Goal: Information Seeking & Learning: Learn about a topic

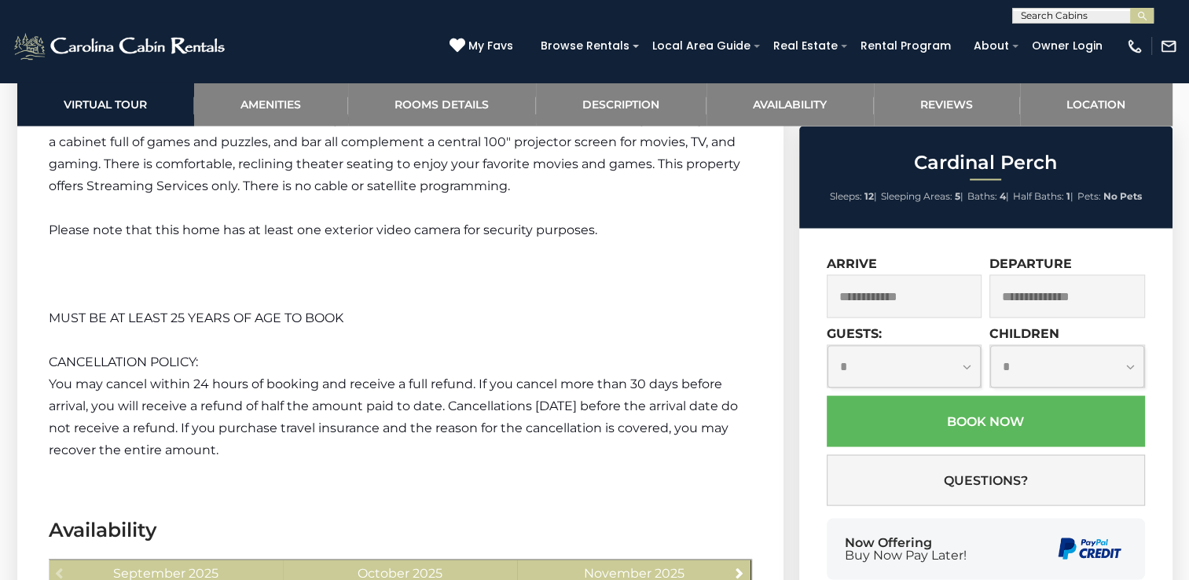
scroll to position [2593, 0]
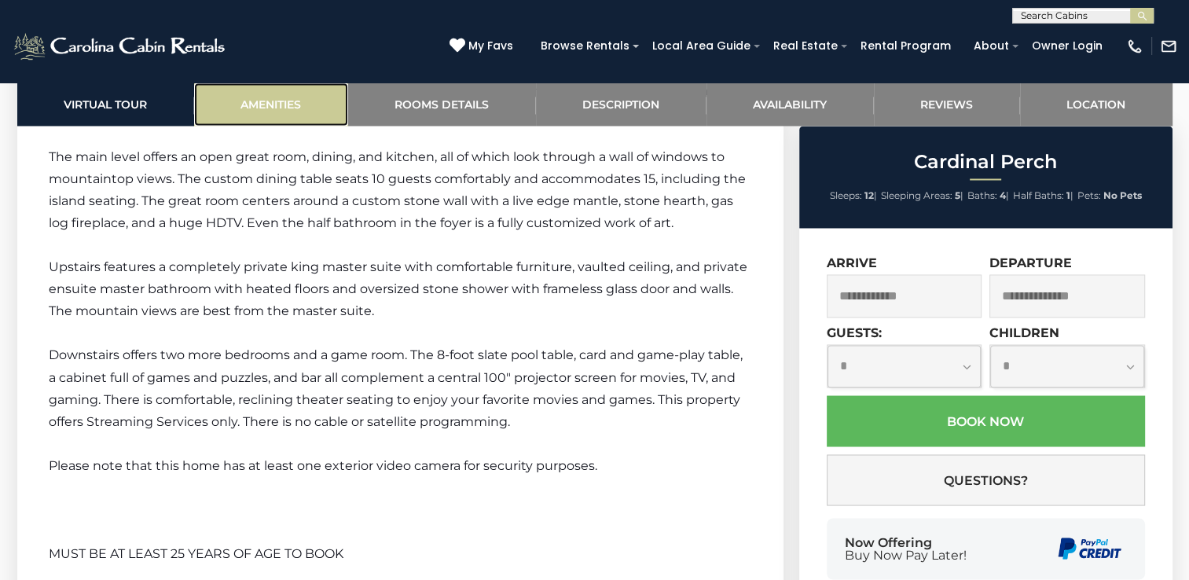
click at [271, 102] on link "Amenities" at bounding box center [271, 104] width 154 height 43
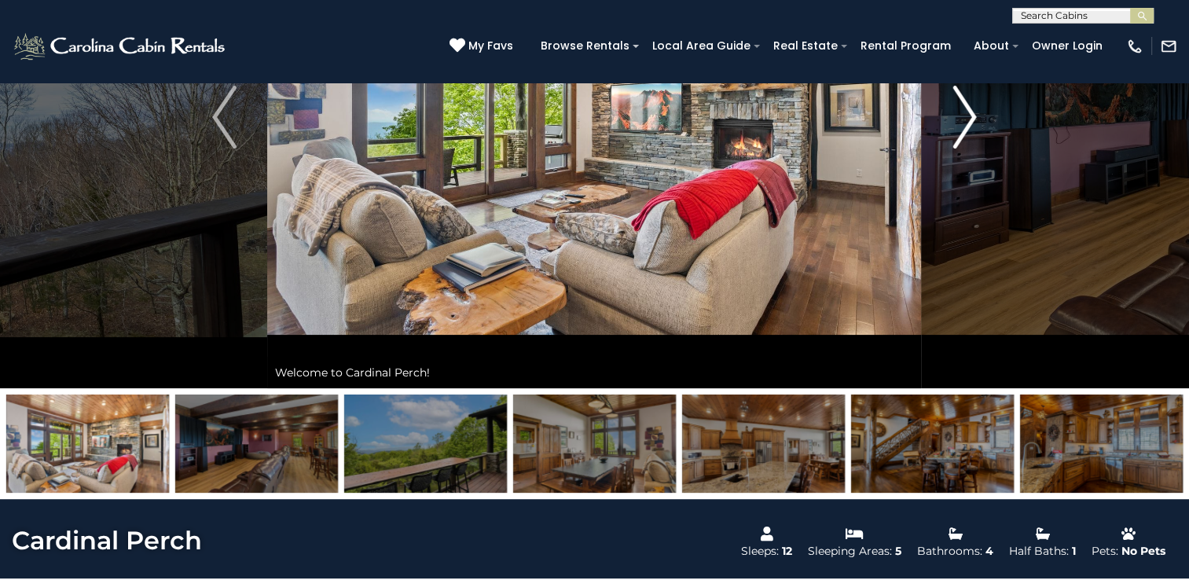
scroll to position [0, 0]
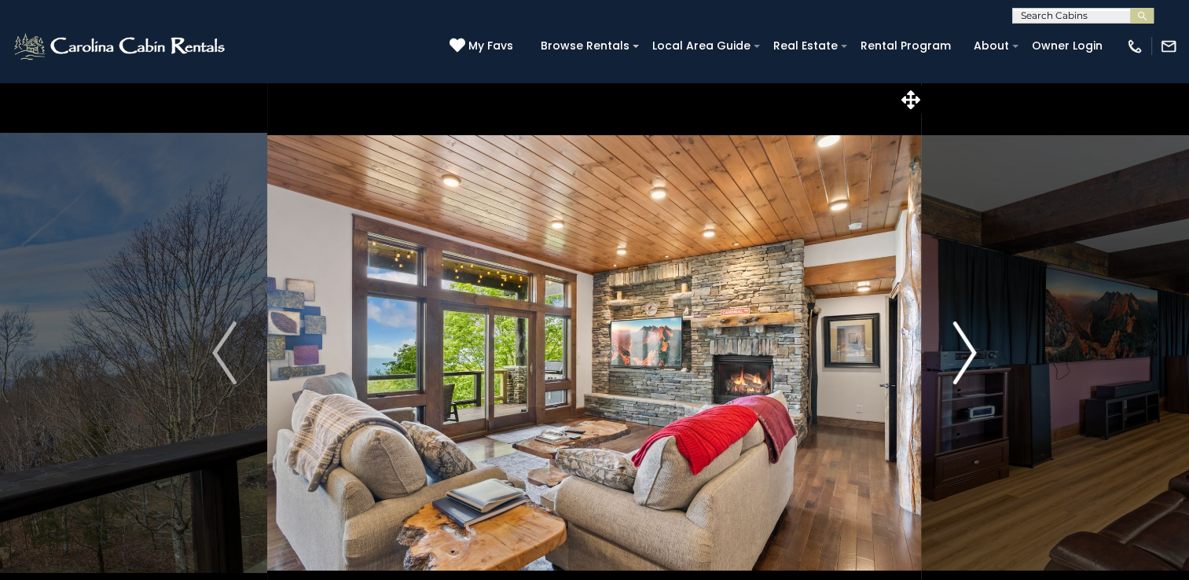
click at [959, 337] on img "Next" at bounding box center [964, 352] width 24 height 63
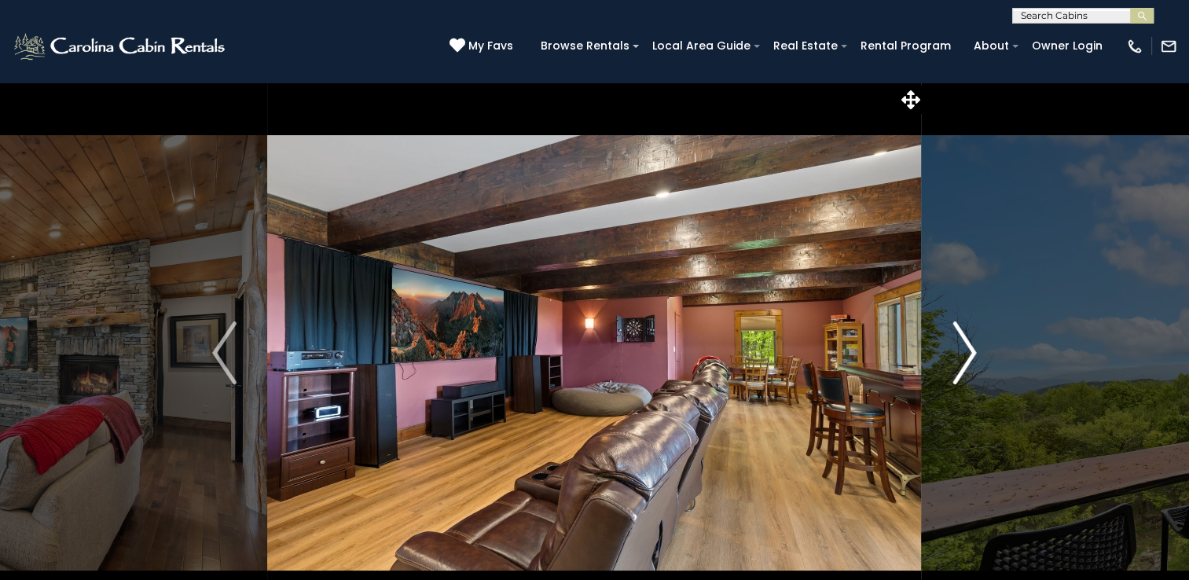
click at [959, 337] on img "Next" at bounding box center [964, 352] width 24 height 63
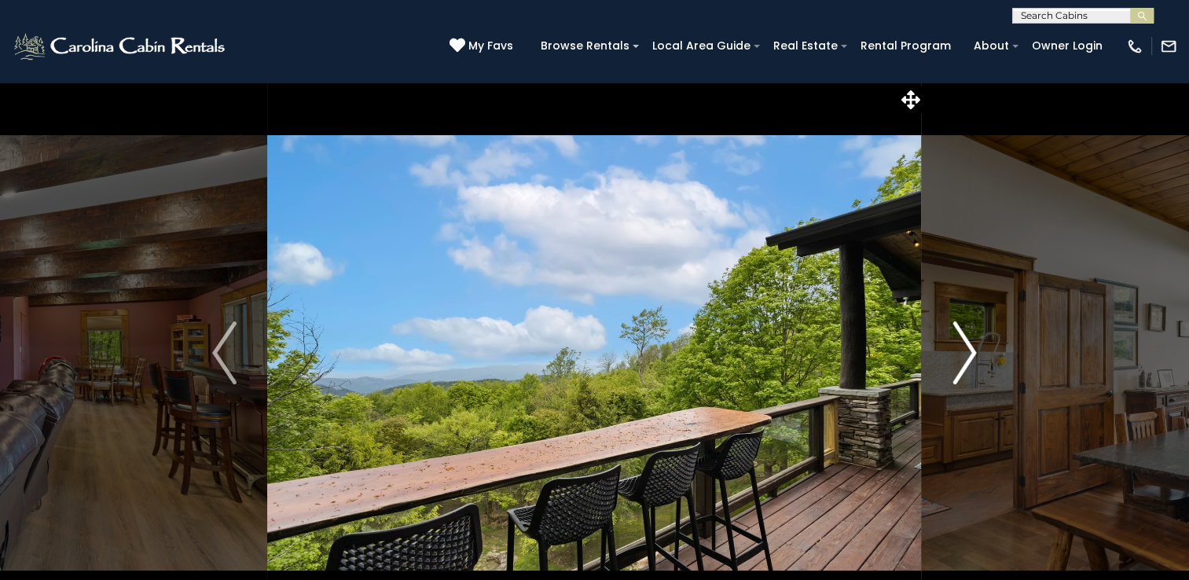
click at [959, 337] on img "Next" at bounding box center [964, 352] width 24 height 63
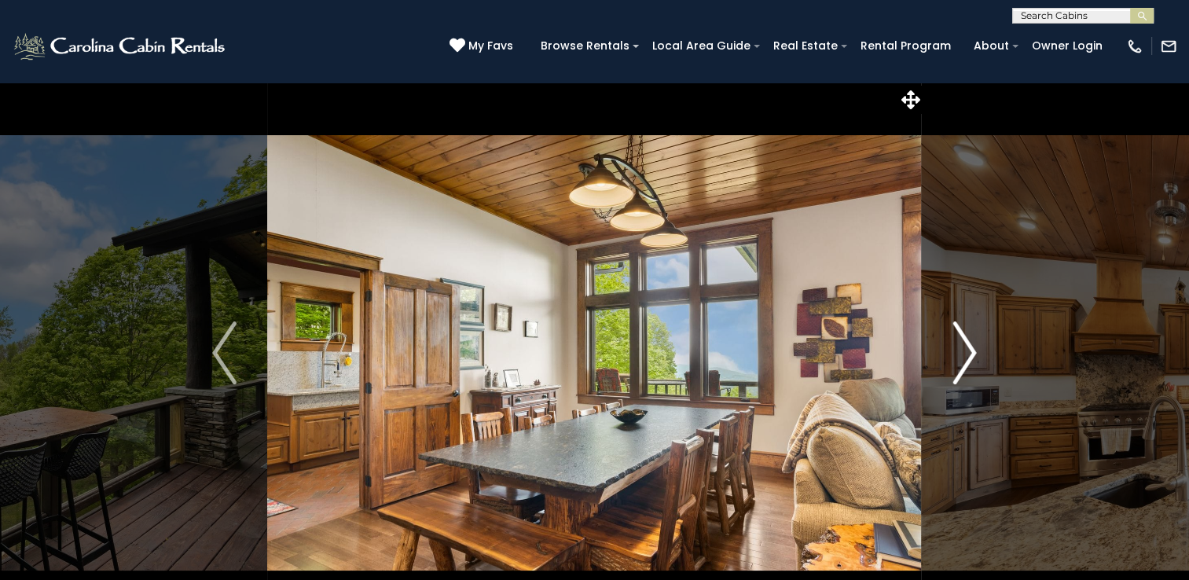
click at [959, 337] on img "Next" at bounding box center [964, 352] width 24 height 63
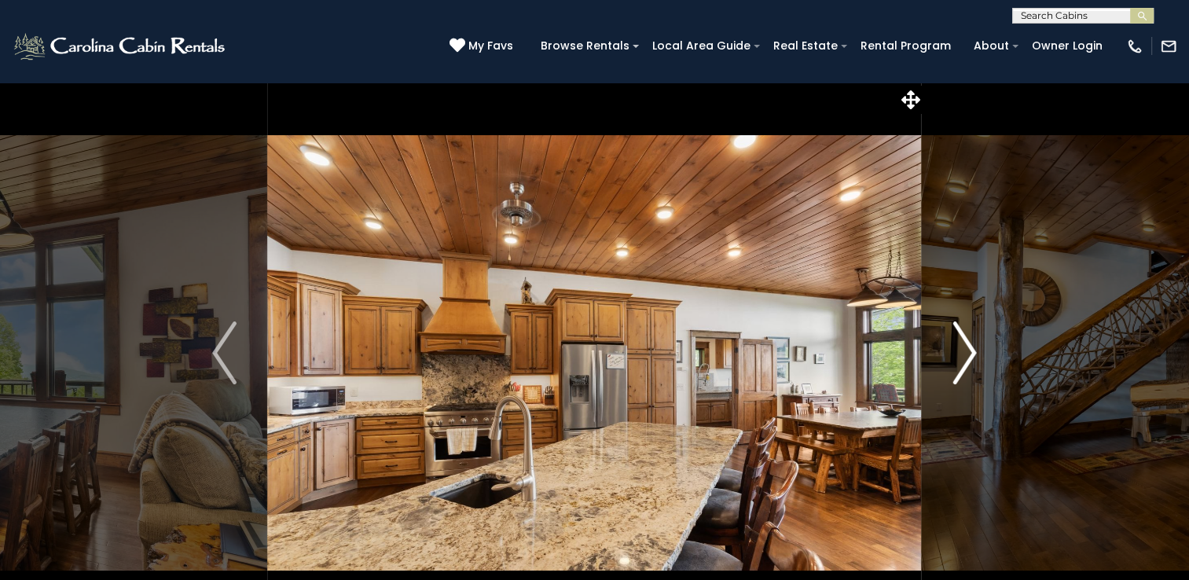
click at [959, 337] on img "Next" at bounding box center [964, 352] width 24 height 63
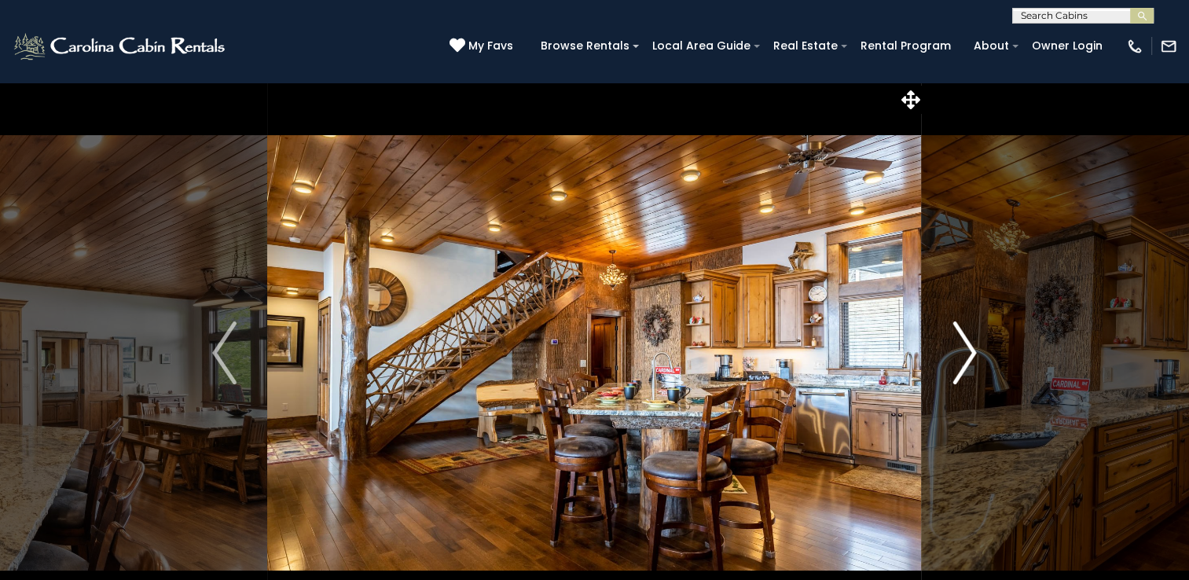
click at [959, 337] on img "Next" at bounding box center [964, 352] width 24 height 63
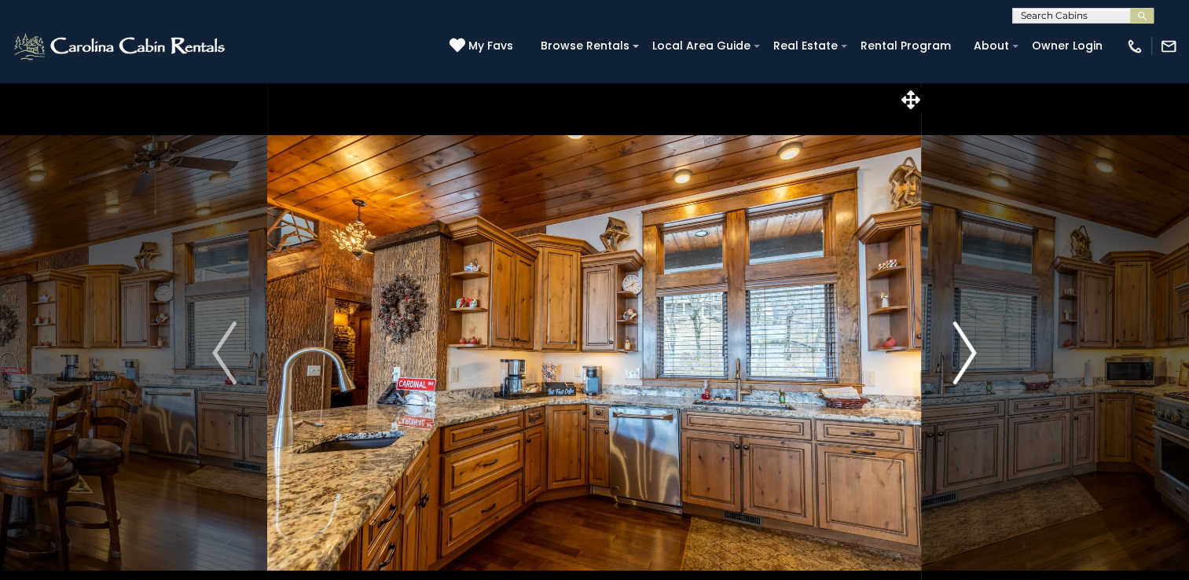
click at [959, 337] on img "Next" at bounding box center [964, 352] width 24 height 63
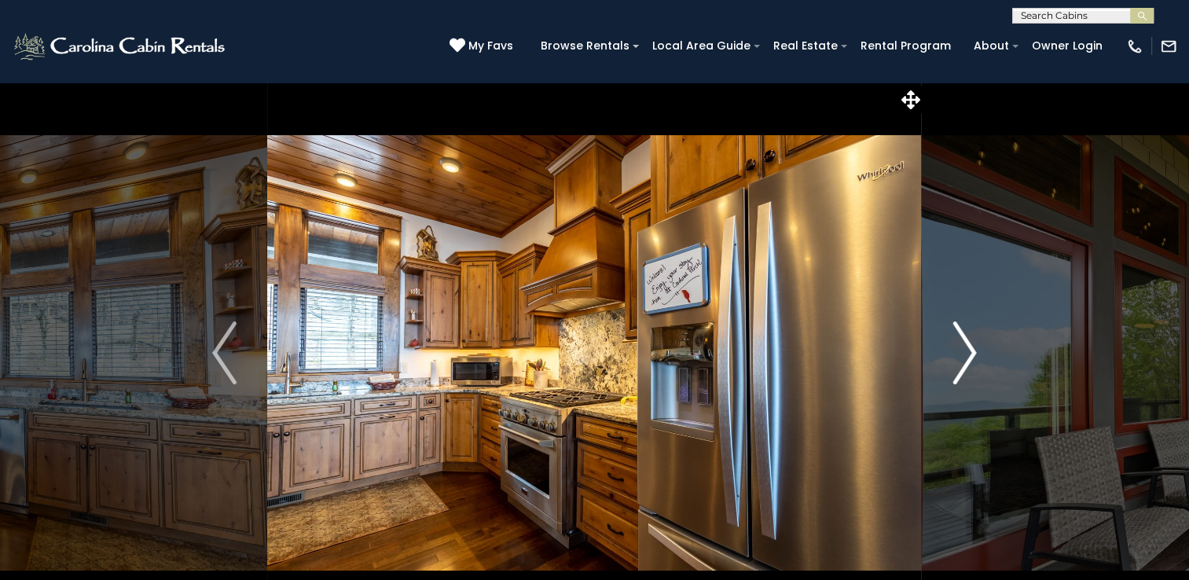
click at [959, 337] on img "Next" at bounding box center [964, 352] width 24 height 63
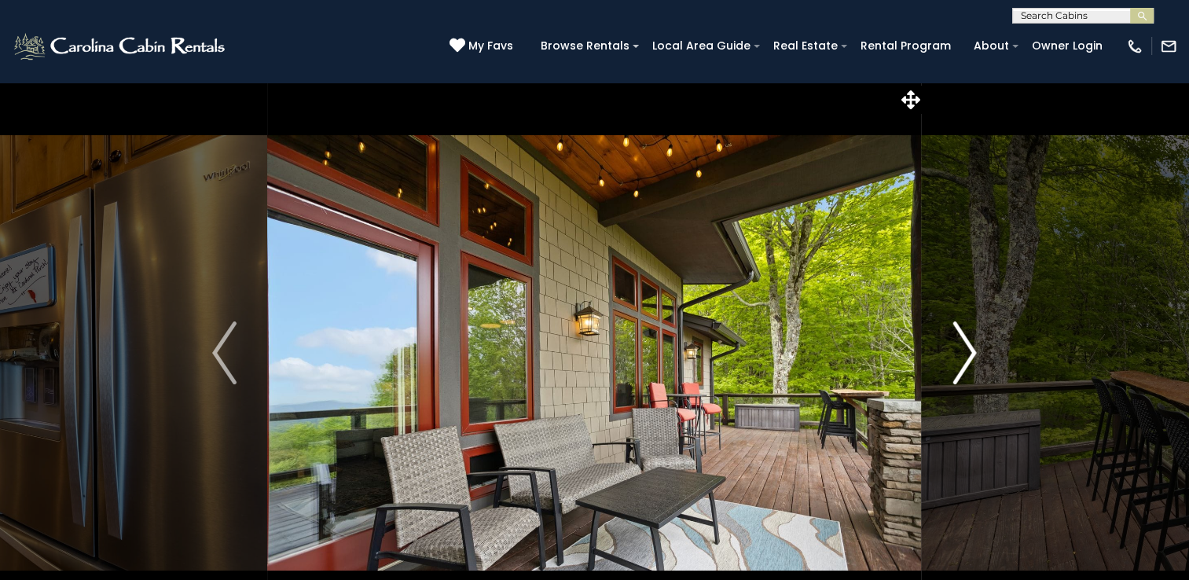
click at [959, 337] on img "Next" at bounding box center [964, 352] width 24 height 63
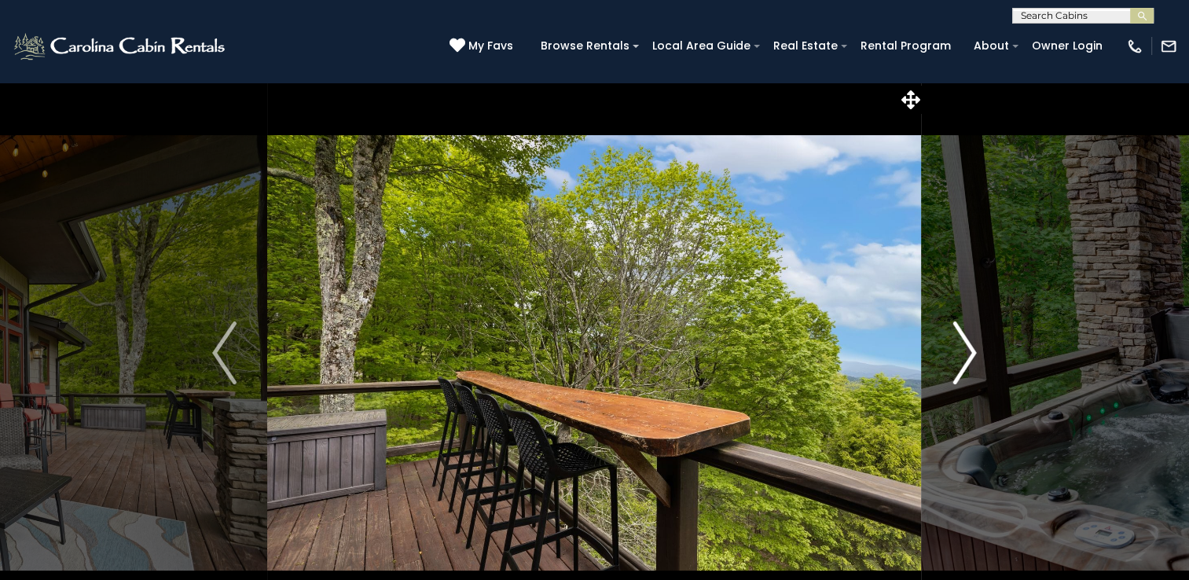
click at [959, 337] on img "Next" at bounding box center [964, 352] width 24 height 63
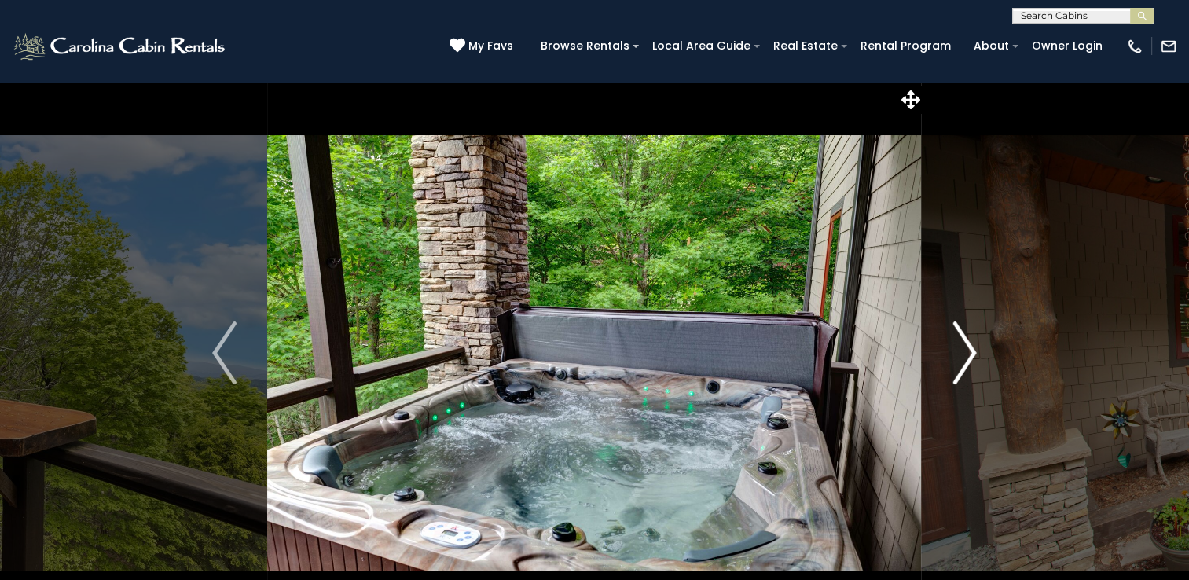
drag, startPoint x: 959, startPoint y: 337, endPoint x: 974, endPoint y: 354, distance: 22.8
click at [974, 354] on img "Next" at bounding box center [964, 352] width 24 height 63
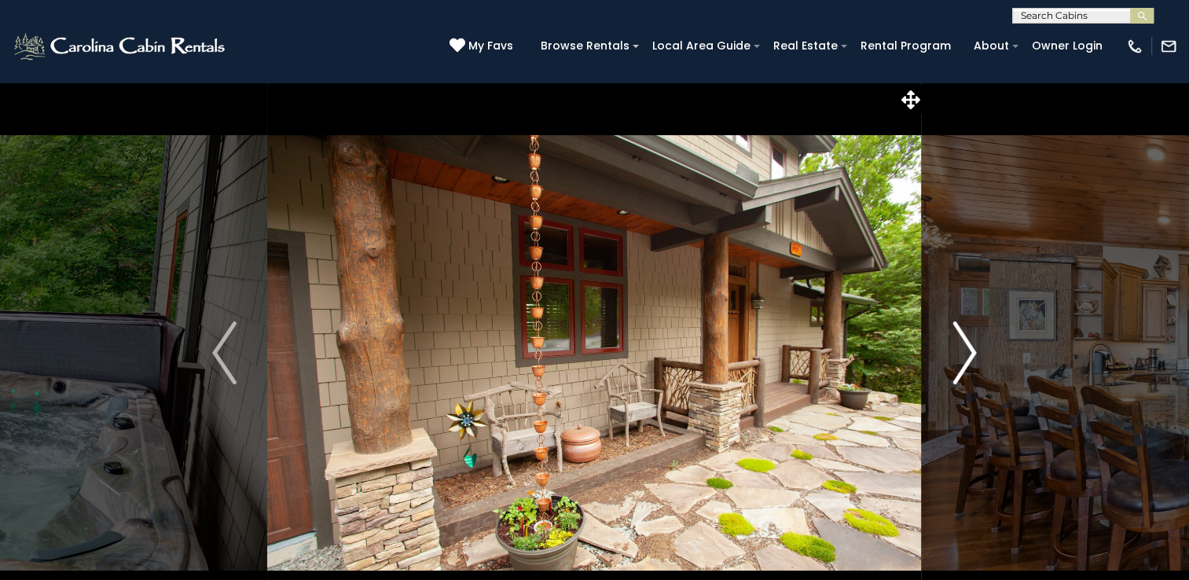
click at [974, 354] on img "Next" at bounding box center [964, 352] width 24 height 63
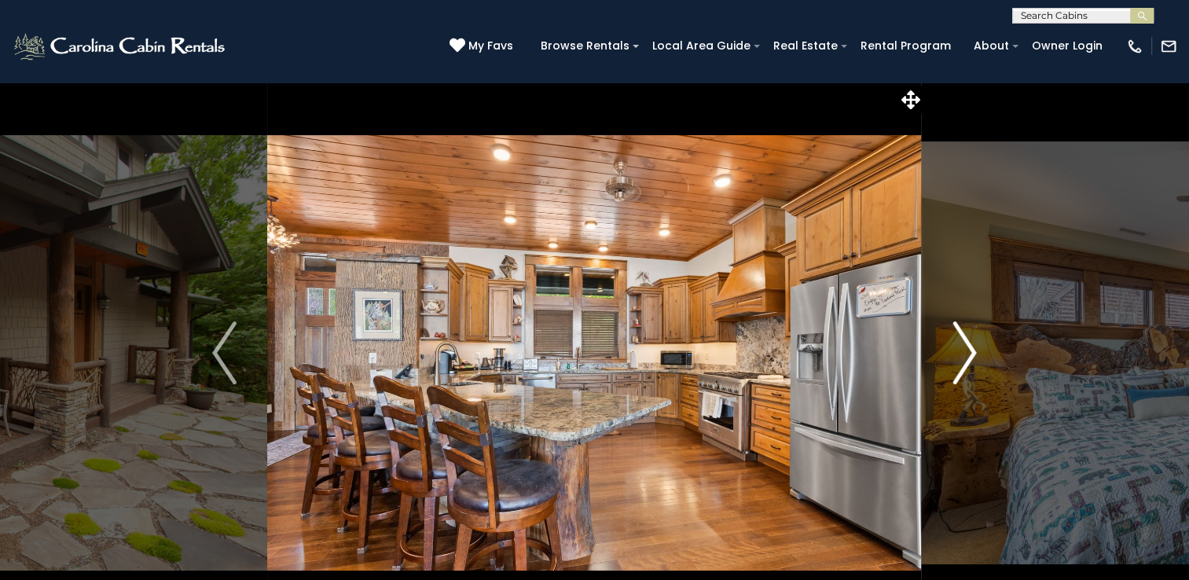
click at [974, 354] on img "Next" at bounding box center [964, 352] width 24 height 63
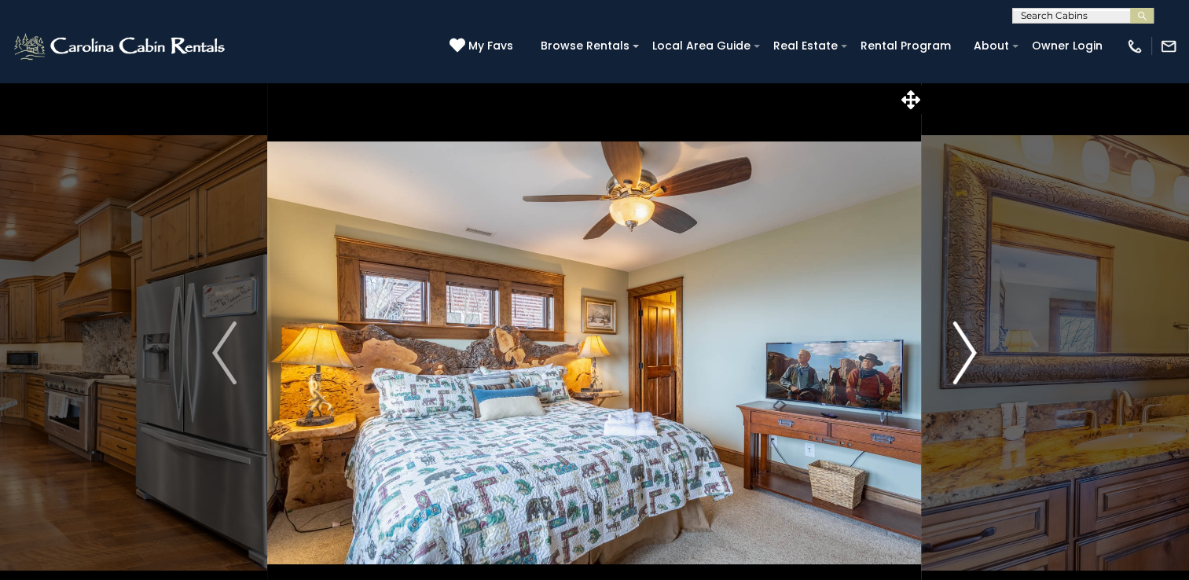
click at [974, 354] on img "Next" at bounding box center [964, 352] width 24 height 63
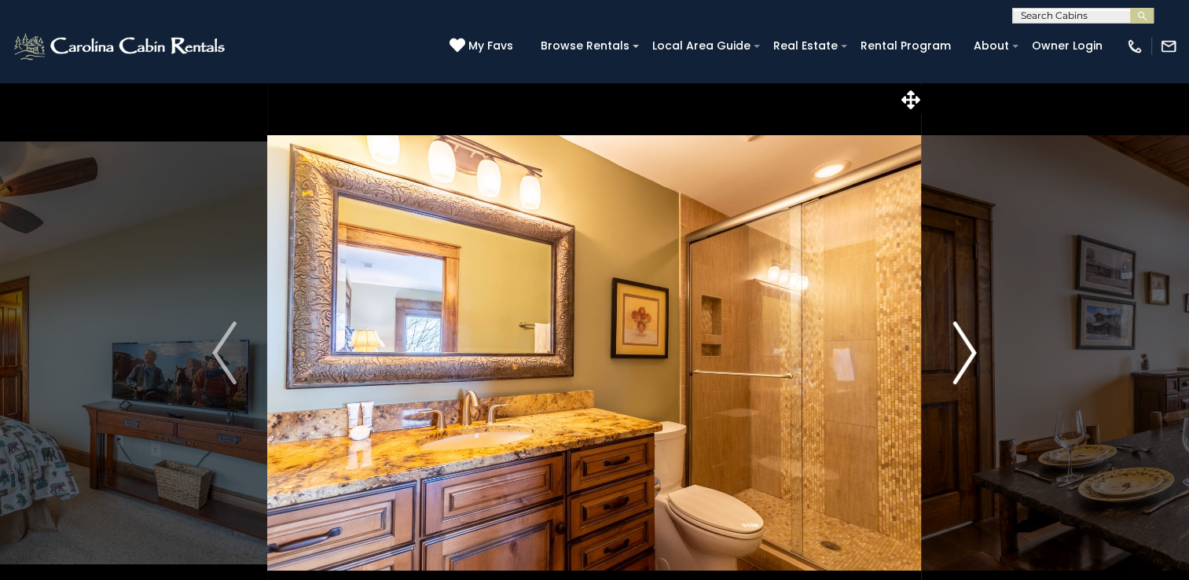
click at [974, 354] on img "Next" at bounding box center [964, 352] width 24 height 63
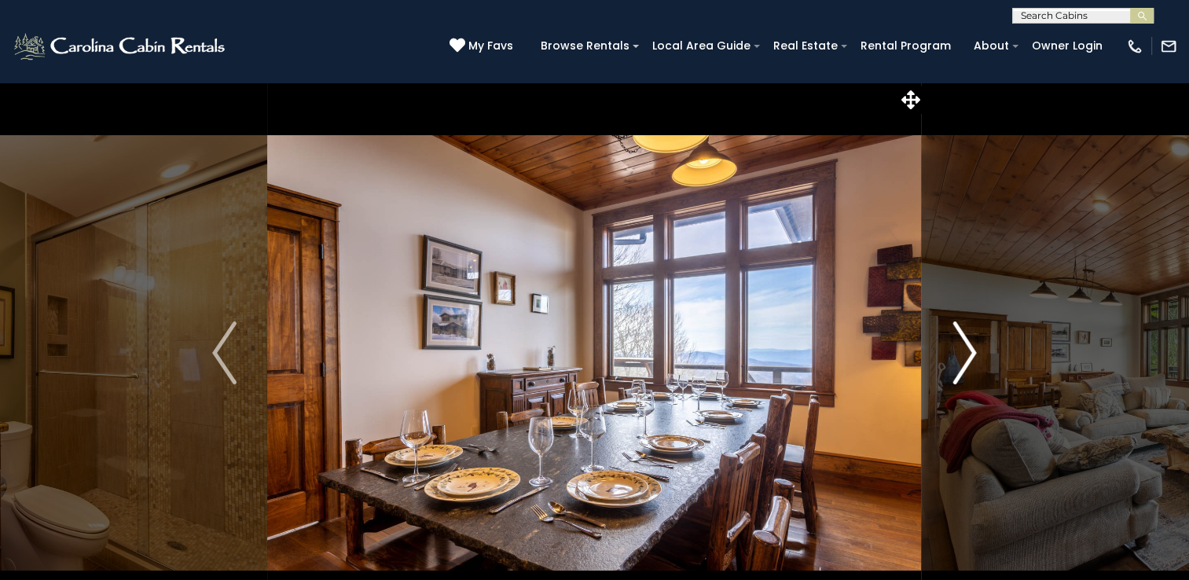
click at [974, 354] on img "Next" at bounding box center [964, 352] width 24 height 63
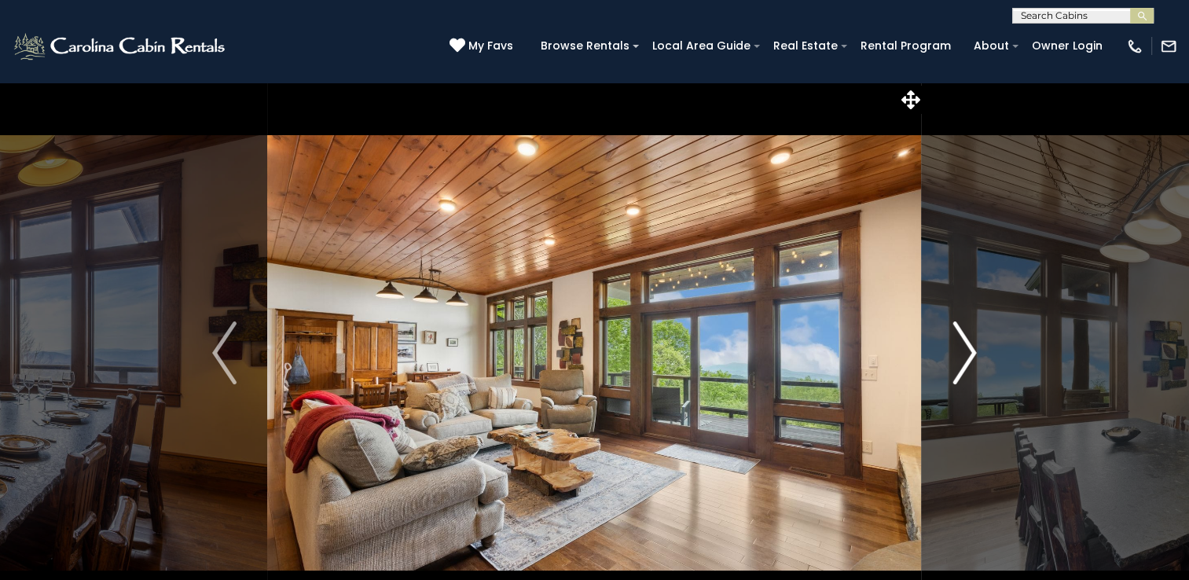
click at [974, 354] on img "Next" at bounding box center [964, 352] width 24 height 63
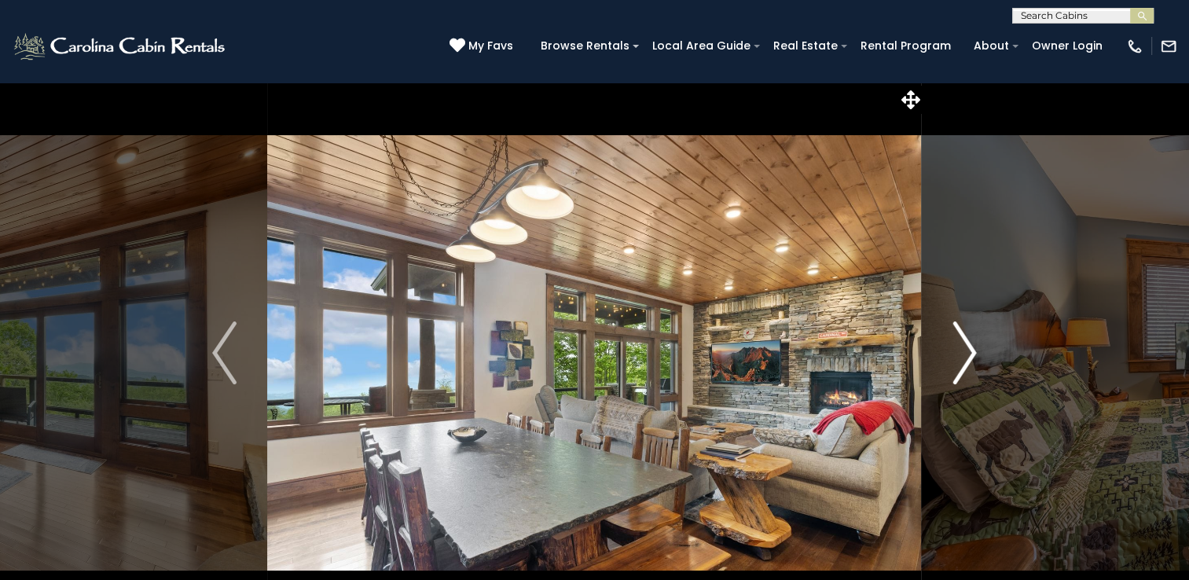
click at [974, 354] on img "Next" at bounding box center [964, 352] width 24 height 63
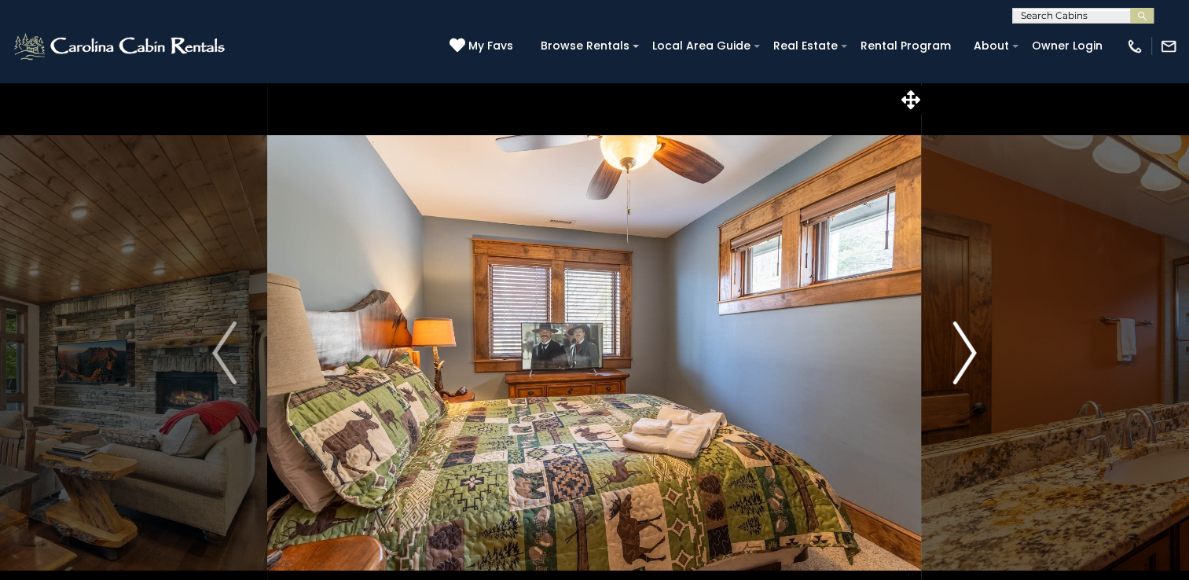
click at [974, 354] on img "Next" at bounding box center [964, 352] width 24 height 63
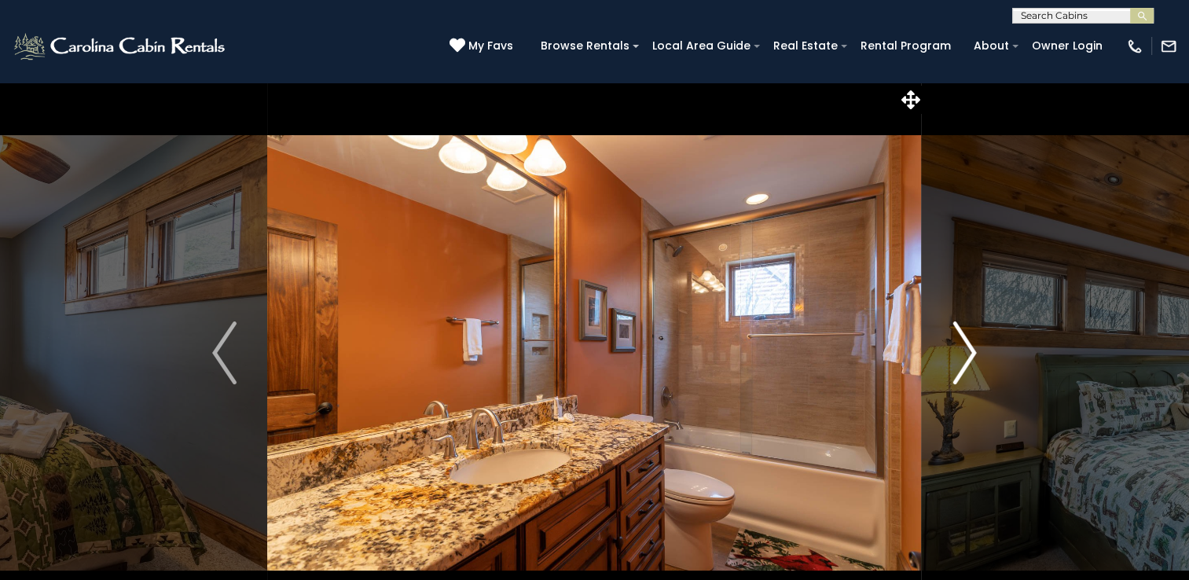
click at [974, 354] on img "Next" at bounding box center [964, 352] width 24 height 63
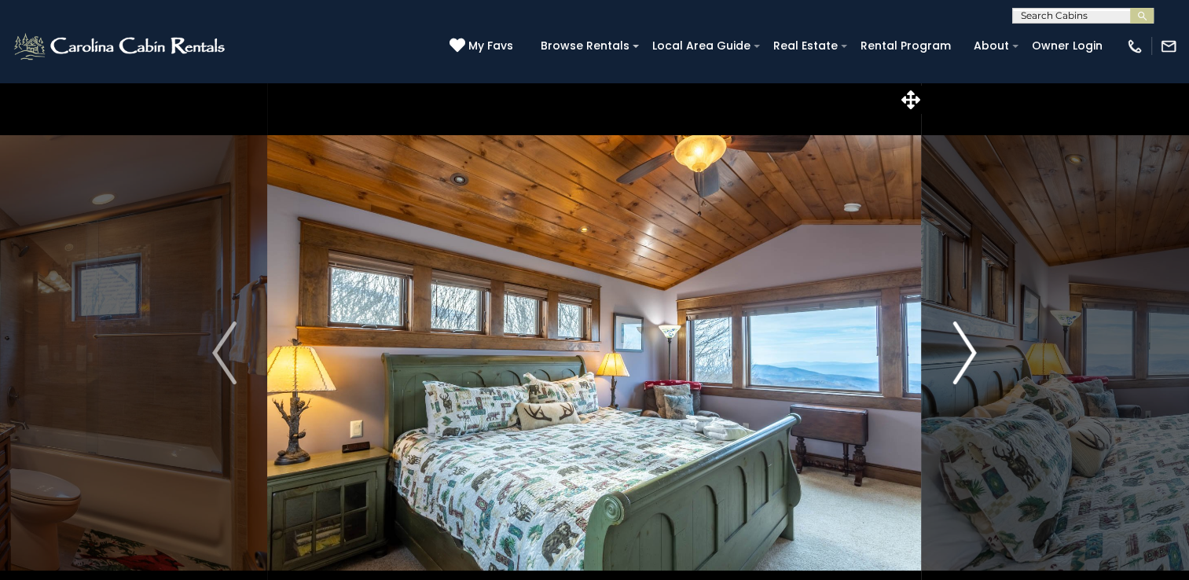
click at [974, 354] on img "Next" at bounding box center [964, 352] width 24 height 63
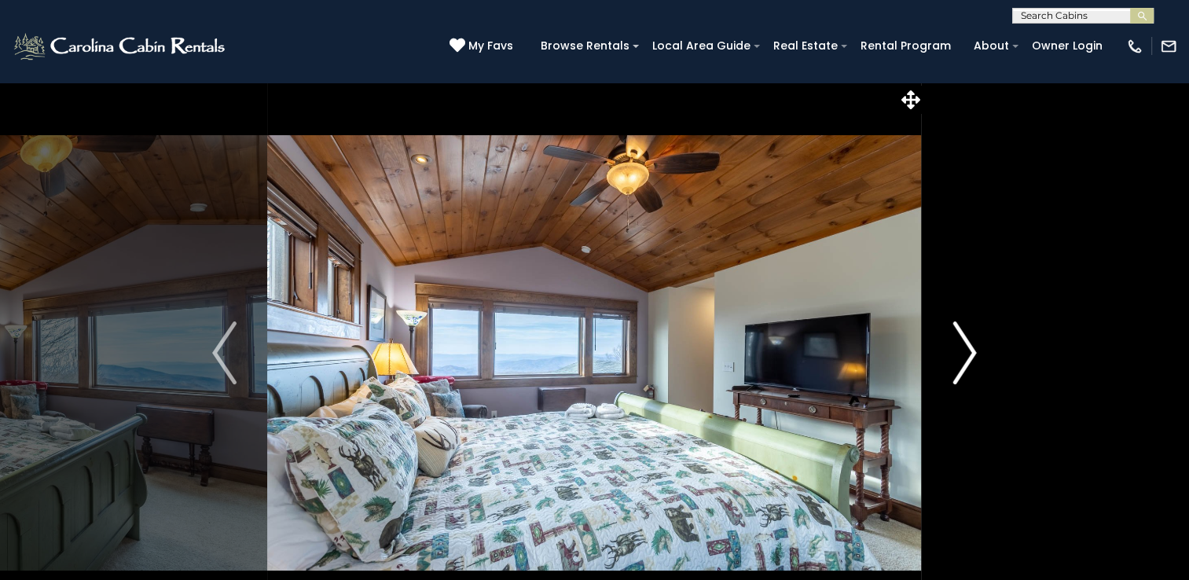
click at [974, 354] on img "Next" at bounding box center [964, 352] width 24 height 63
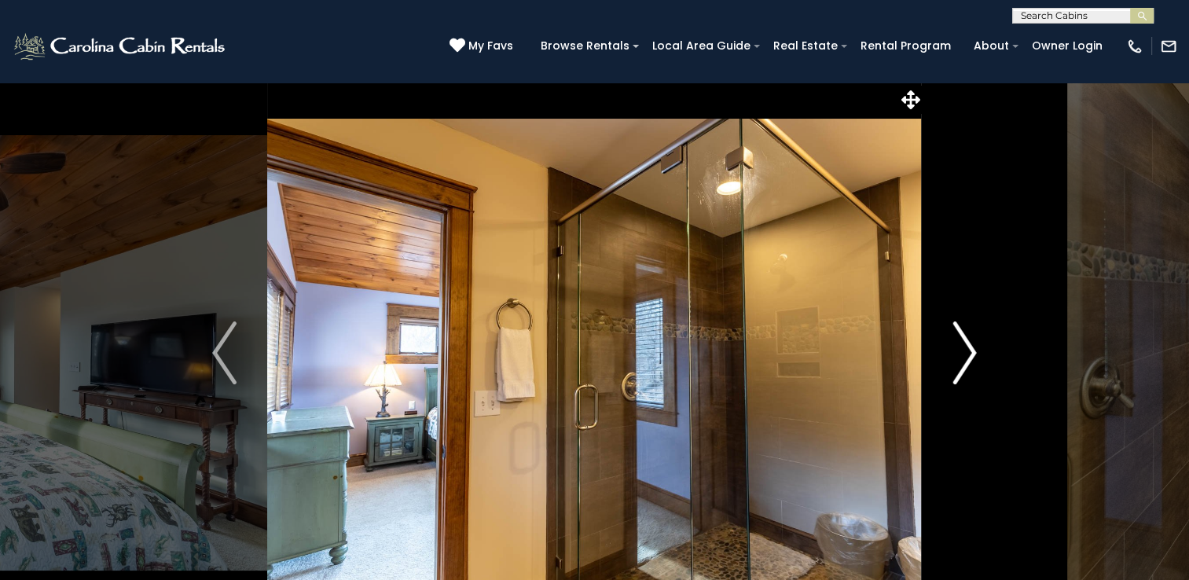
click at [974, 354] on img "Next" at bounding box center [964, 352] width 24 height 63
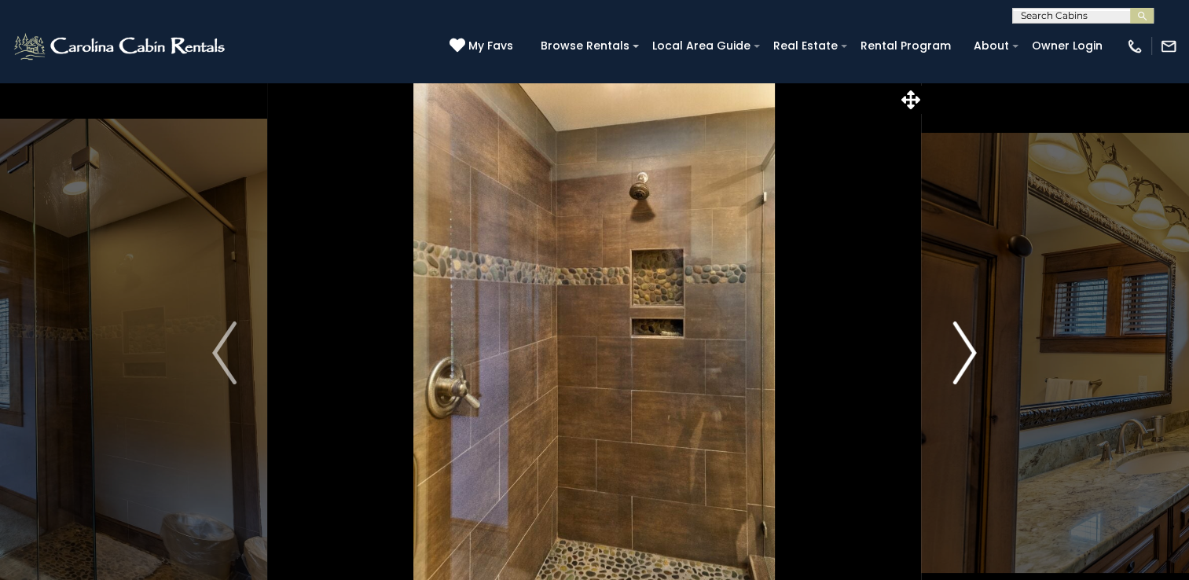
click at [974, 354] on img "Next" at bounding box center [964, 352] width 24 height 63
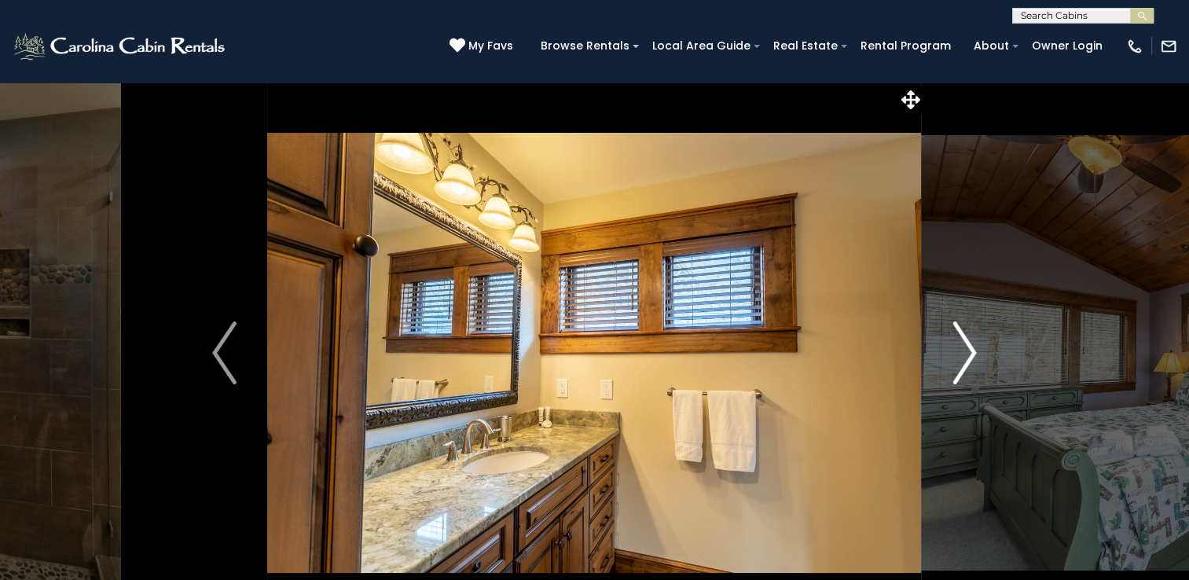
click at [974, 354] on img "Next" at bounding box center [964, 352] width 24 height 63
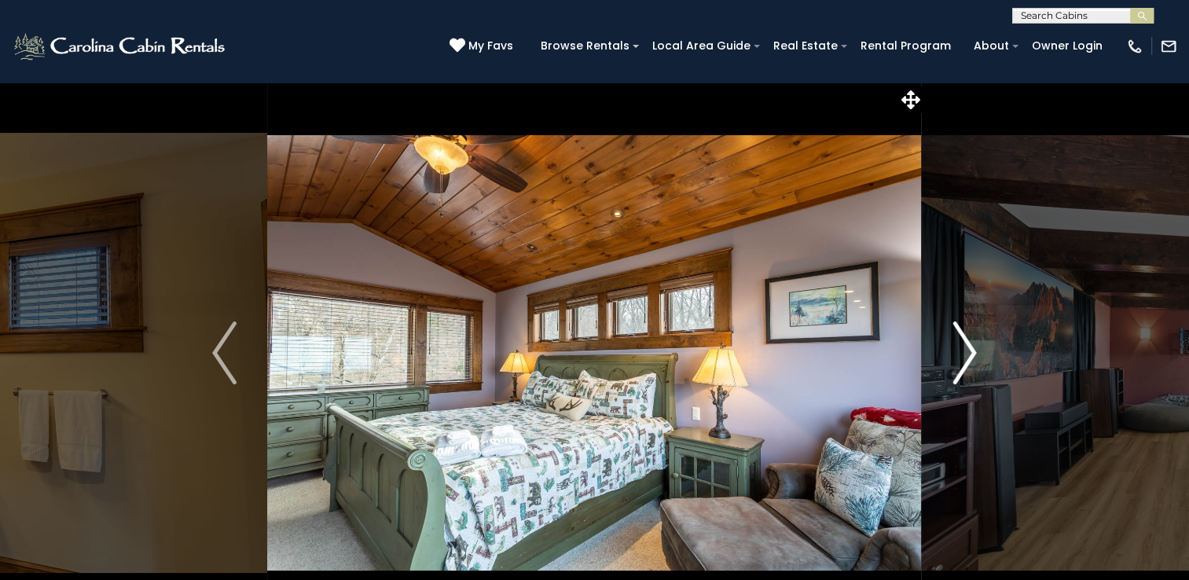
click at [974, 354] on img "Next" at bounding box center [964, 352] width 24 height 63
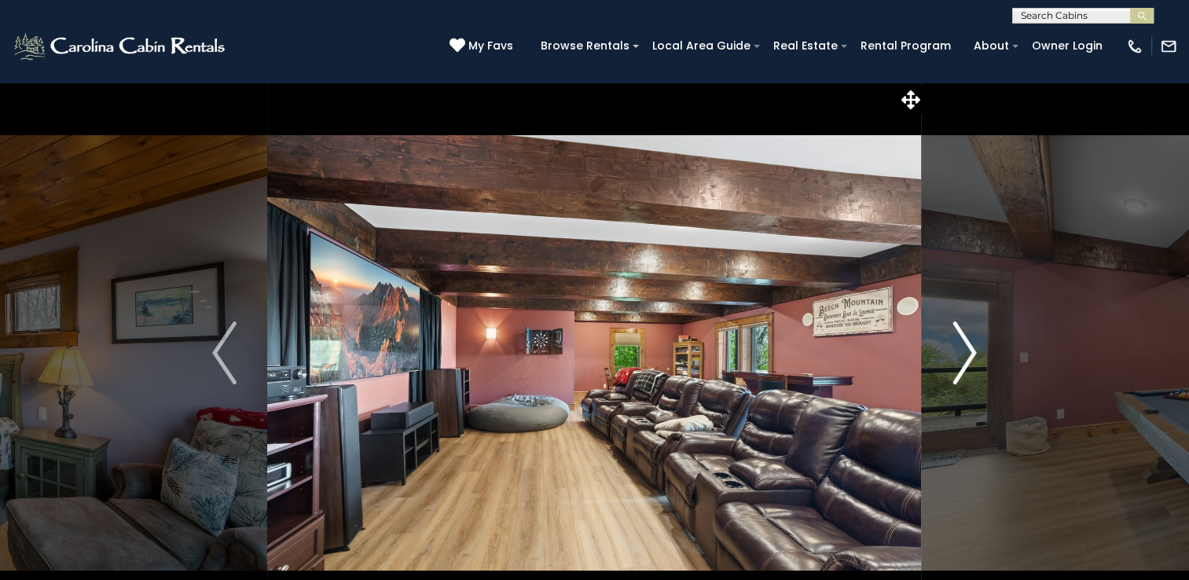
click at [974, 354] on img "Next" at bounding box center [964, 352] width 24 height 63
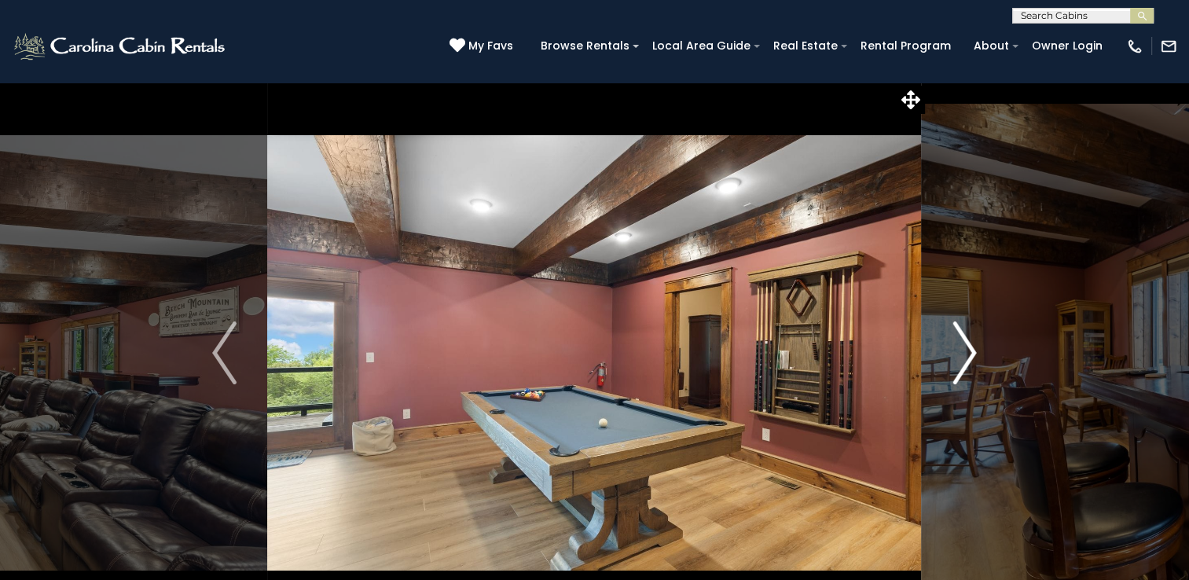
click at [974, 354] on img "Next" at bounding box center [964, 352] width 24 height 63
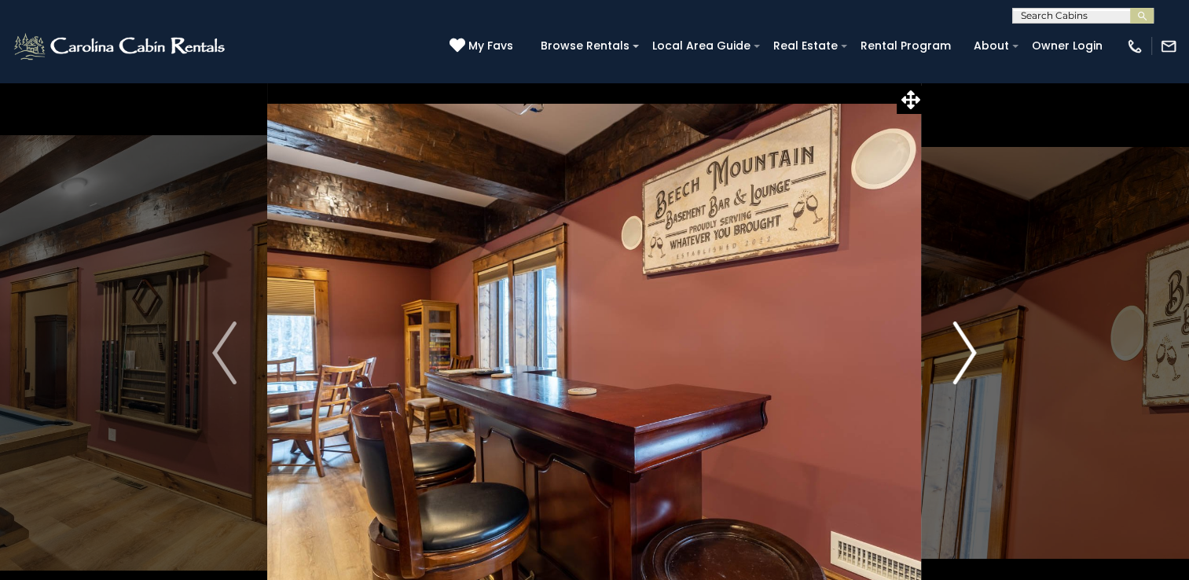
click at [974, 354] on img "Next" at bounding box center [964, 352] width 24 height 63
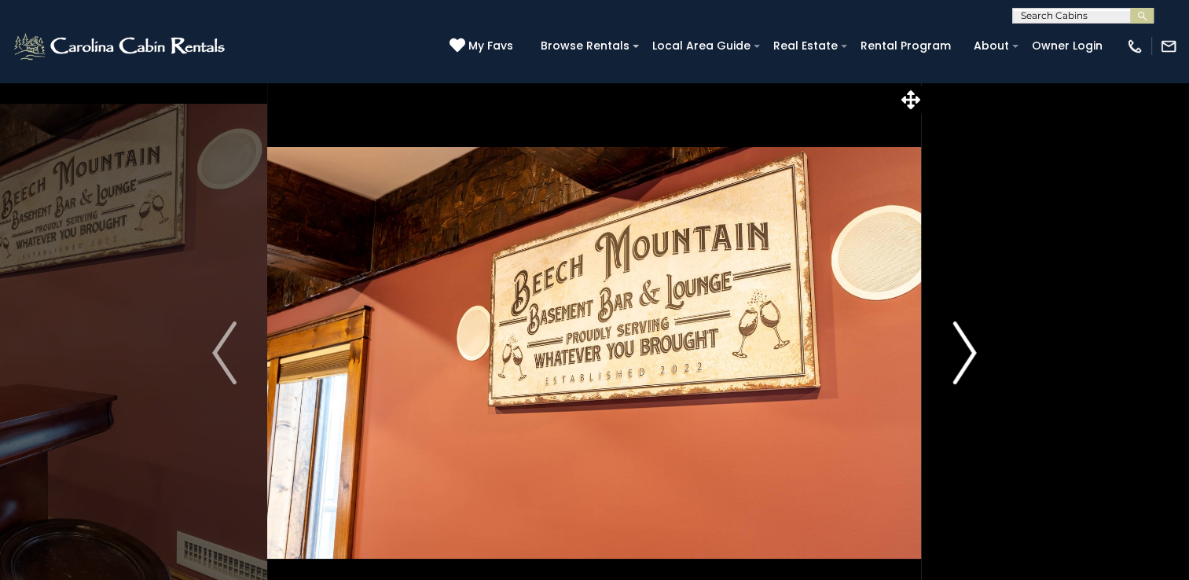
click at [974, 354] on img "Next" at bounding box center [964, 352] width 24 height 63
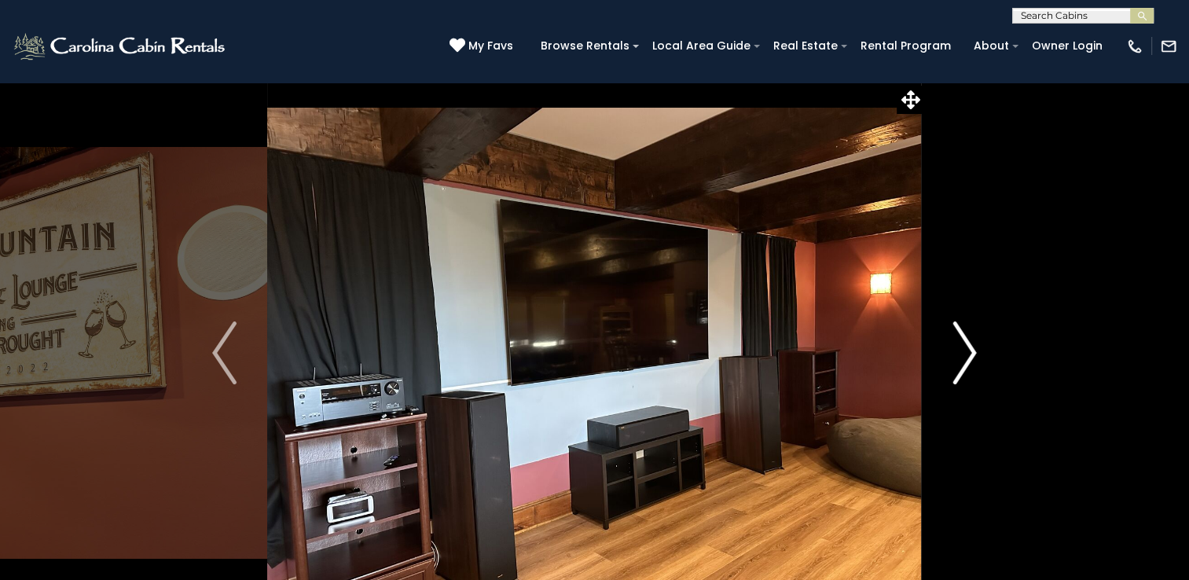
click at [974, 354] on img "Next" at bounding box center [964, 352] width 24 height 63
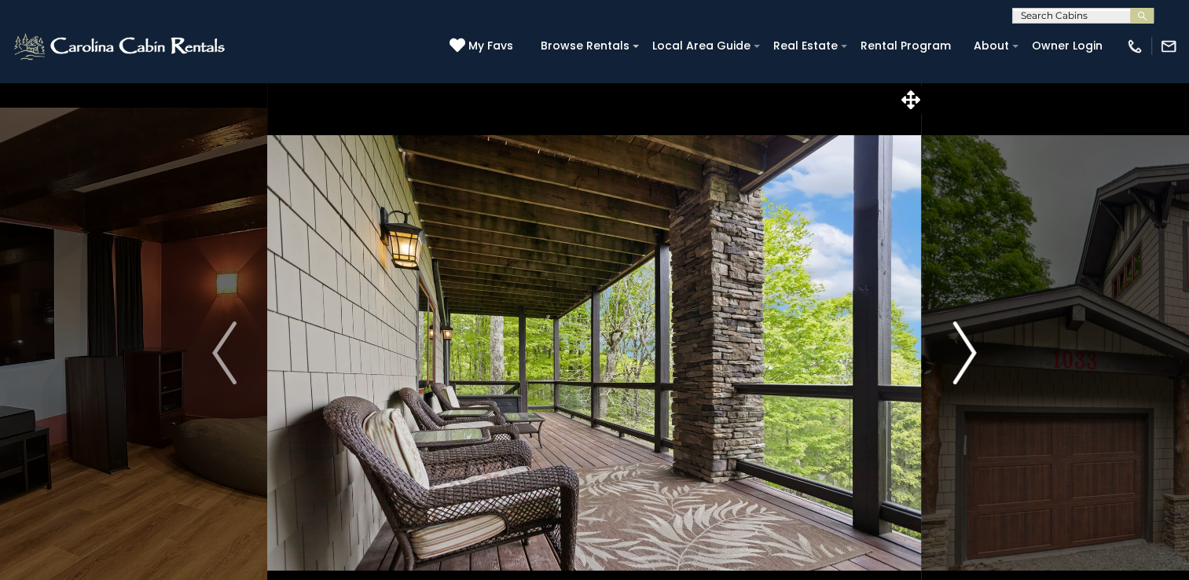
click at [974, 354] on img "Next" at bounding box center [964, 352] width 24 height 63
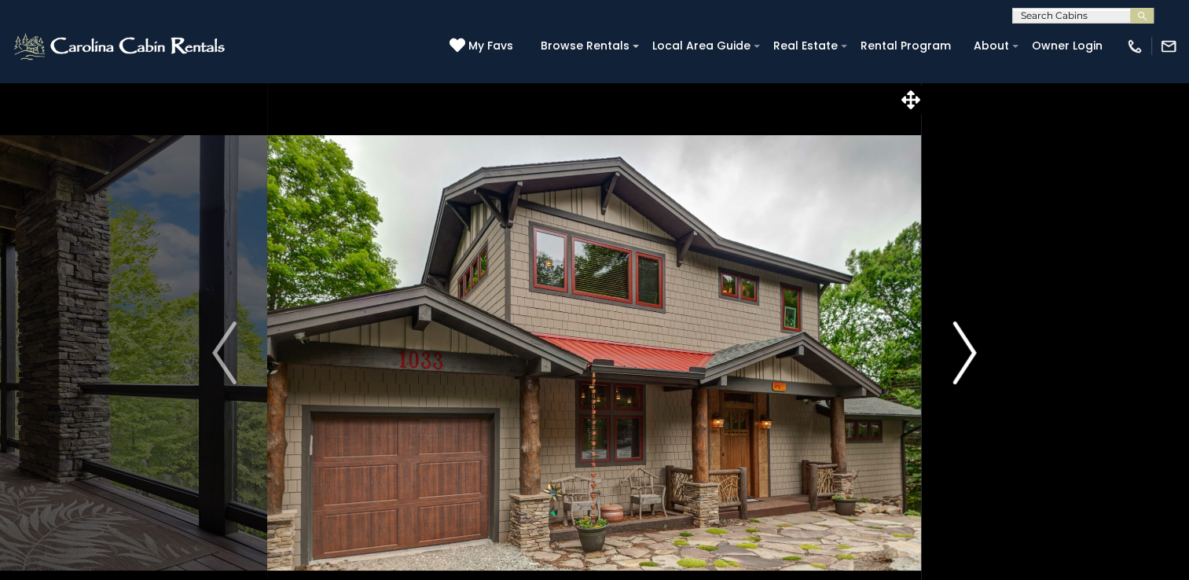
click at [974, 354] on img "Next" at bounding box center [964, 352] width 24 height 63
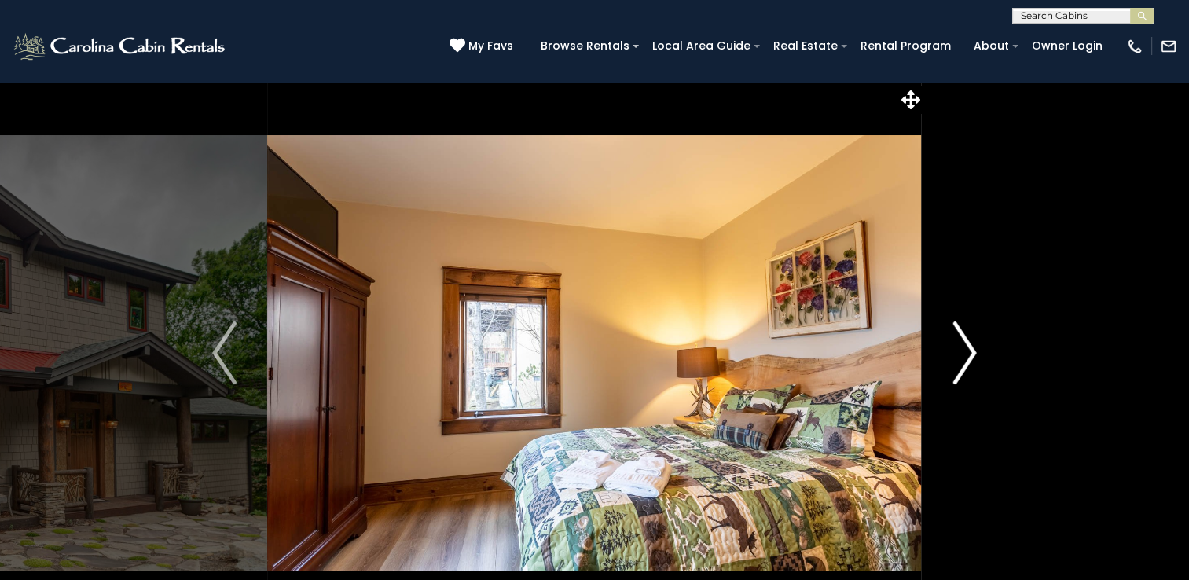
click at [974, 354] on img "Next" at bounding box center [964, 352] width 24 height 63
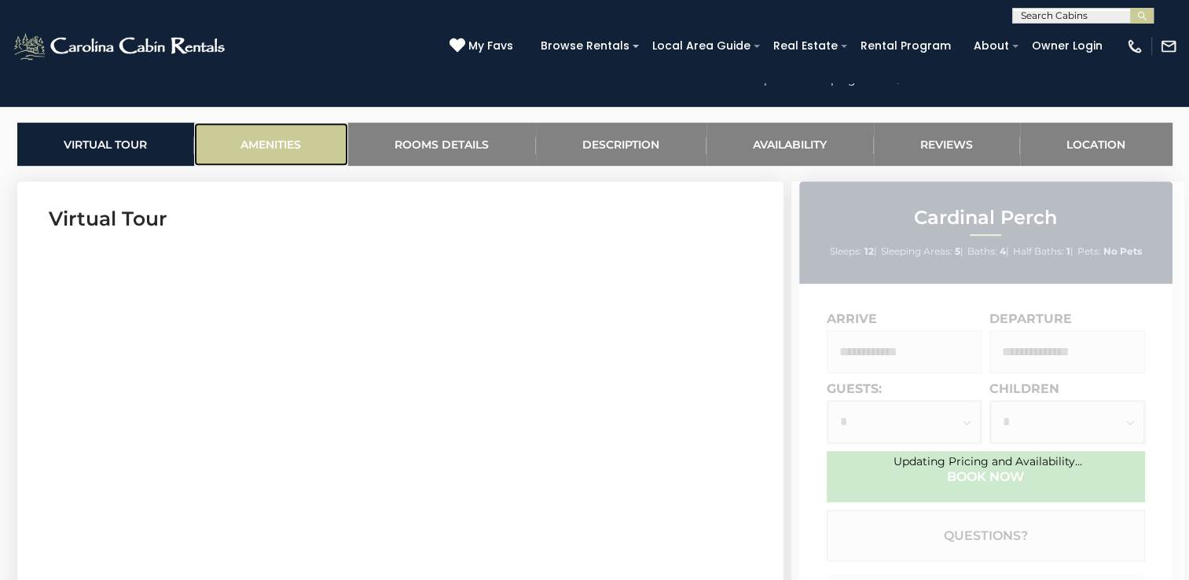
click at [276, 140] on link "Amenities" at bounding box center [271, 144] width 154 height 43
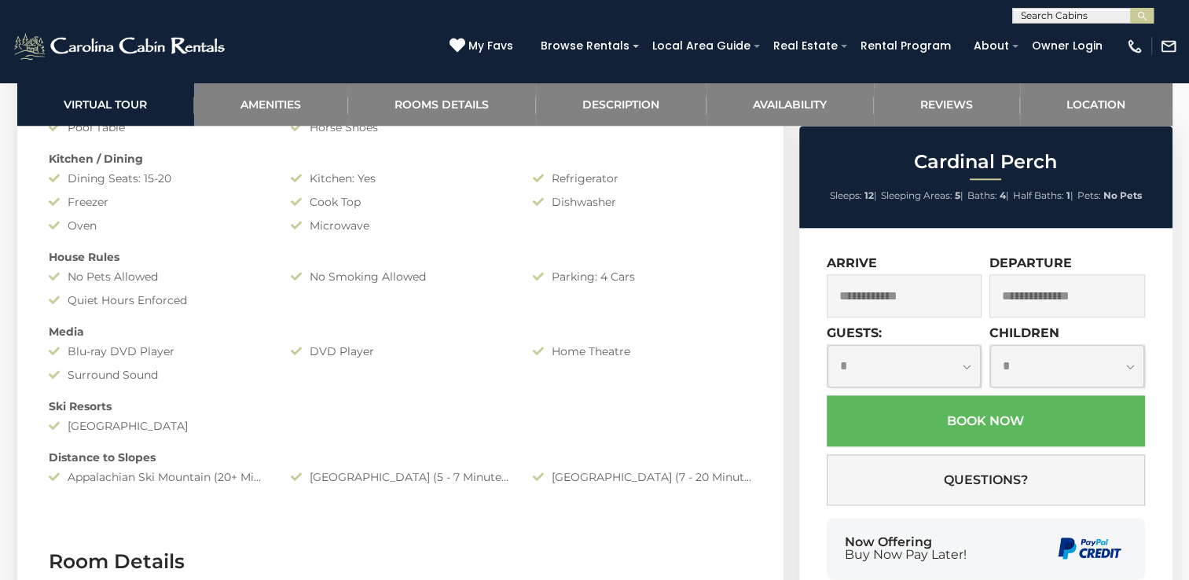
scroll to position [1641, 0]
